Goal: Check status: Check status

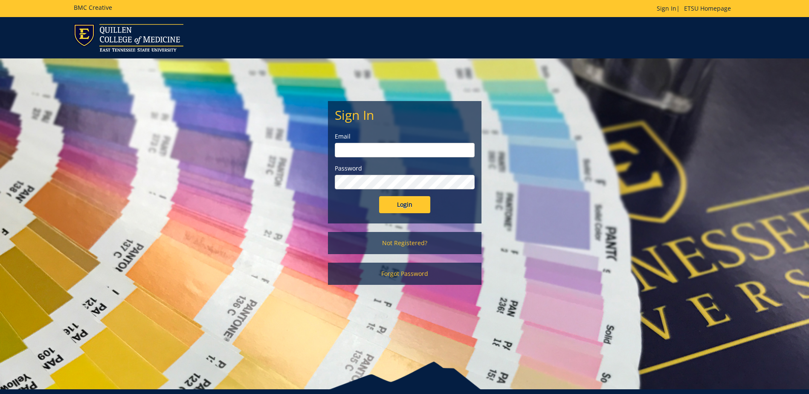
type input "[EMAIL_ADDRESS][DOMAIN_NAME]"
click at [390, 203] on input "Login" at bounding box center [404, 204] width 51 height 17
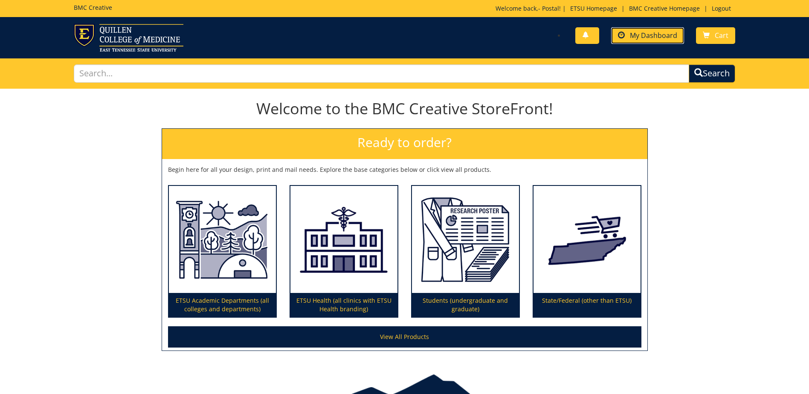
click at [642, 32] on span "My Dashboard" at bounding box center [653, 35] width 47 height 9
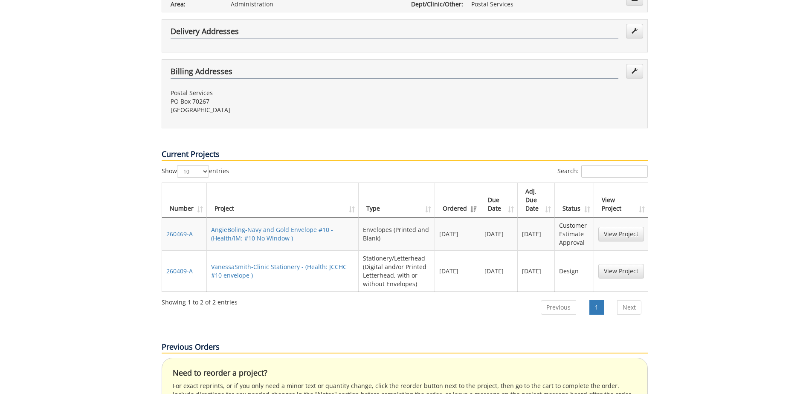
scroll to position [171, 0]
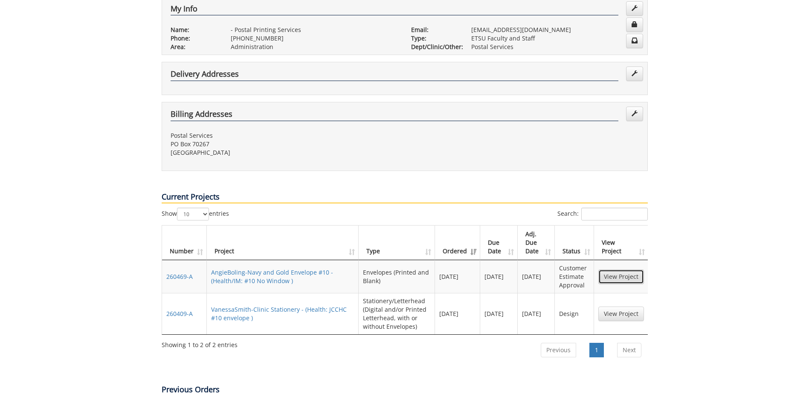
click at [620, 270] on link "View Project" at bounding box center [622, 277] width 46 height 15
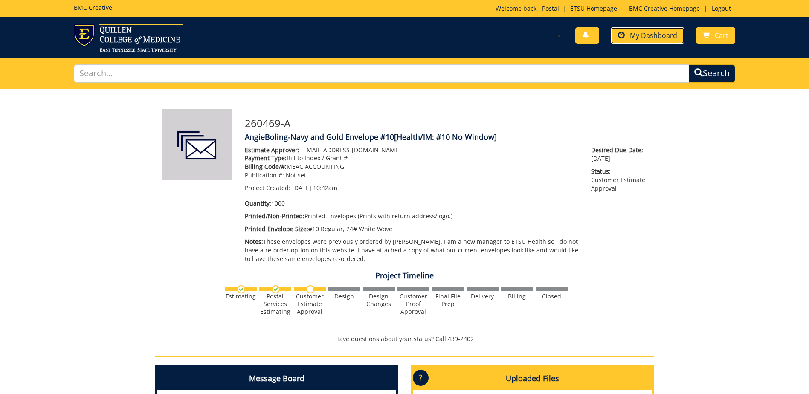
click at [652, 35] on span "My Dashboard" at bounding box center [653, 35] width 47 height 9
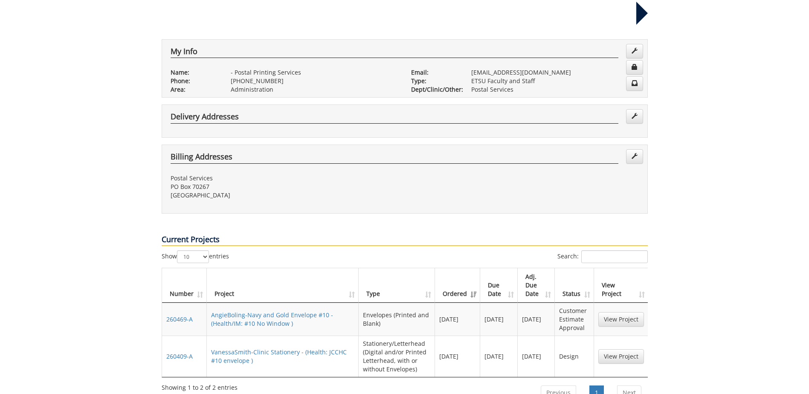
scroll to position [171, 0]
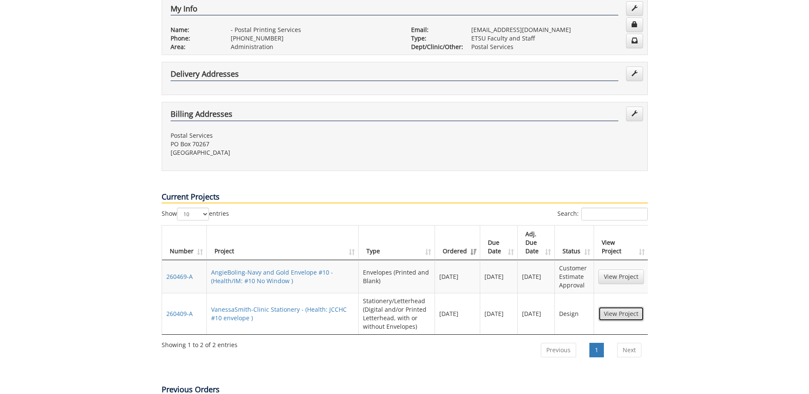
click at [616, 307] on link "View Project" at bounding box center [622, 314] width 46 height 15
